Goal: Task Accomplishment & Management: Manage account settings

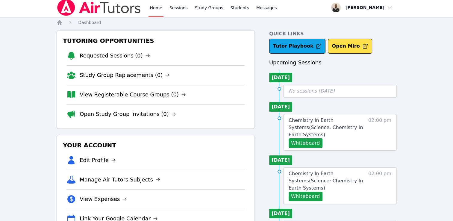
scroll to position [0, 0]
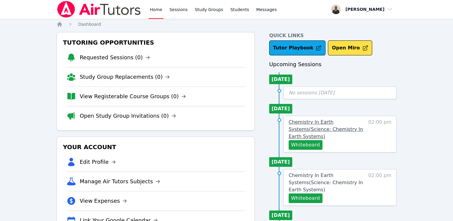
click at [309, 125] on link "Chemistry In Earth Systems ( Science: Chemistry In Earth Systems )" at bounding box center [327, 130] width 77 height 22
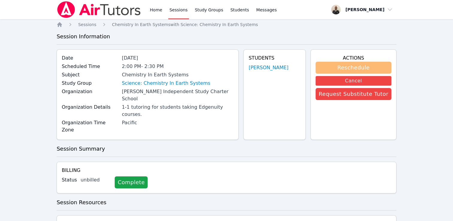
click at [363, 69] on button "Reschedule" at bounding box center [354, 68] width 76 height 12
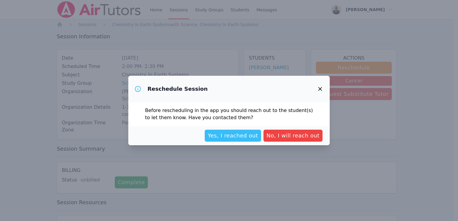
click at [236, 139] on span "Yes, I reached out" at bounding box center [233, 136] width 50 height 8
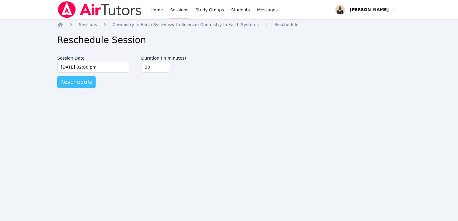
click at [78, 82] on span "Reschedule" at bounding box center [76, 82] width 32 height 8
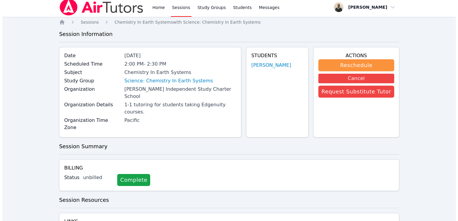
scroll to position [20, 0]
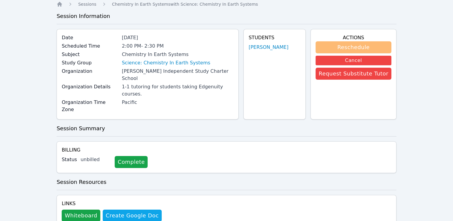
click at [375, 42] on button "Reschedule" at bounding box center [354, 47] width 76 height 12
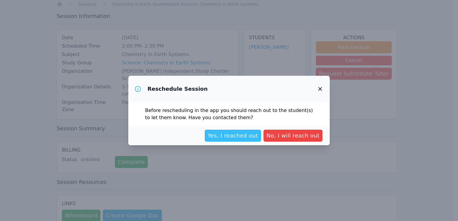
click at [246, 132] on span "Yes, I reached out" at bounding box center [233, 136] width 50 height 8
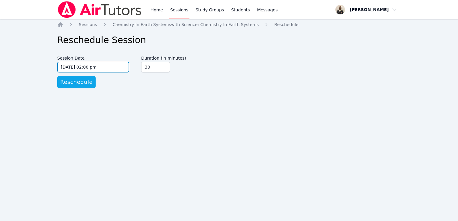
click at [71, 67] on input "[DATE] 02:00 pm" at bounding box center [93, 67] width 72 height 11
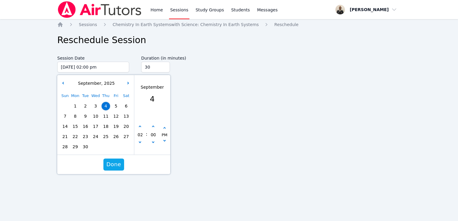
click at [94, 108] on span "3" at bounding box center [95, 106] width 8 height 8
type input "[DATE] 02:00 pm"
click at [205, 86] on form "Session Date [DATE] 02:00 pm [DATE] 2:00 pm [DATE] Sun Mon Tue Wed Thu Fri Sat …" at bounding box center [228, 70] width 343 height 35
click at [114, 169] on button "Done" at bounding box center [113, 165] width 21 height 12
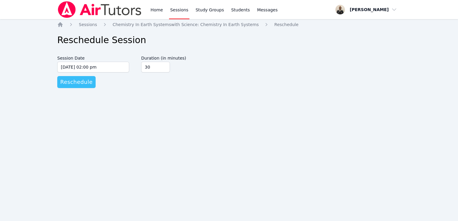
click at [74, 85] on span "Reschedule" at bounding box center [76, 82] width 32 height 8
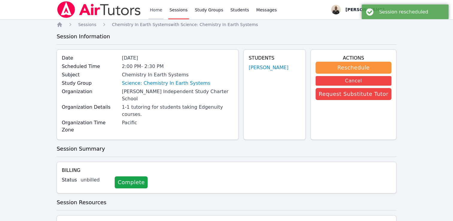
click at [159, 13] on link "Home" at bounding box center [156, 9] width 15 height 19
